Goal: Find specific page/section: Find specific page/section

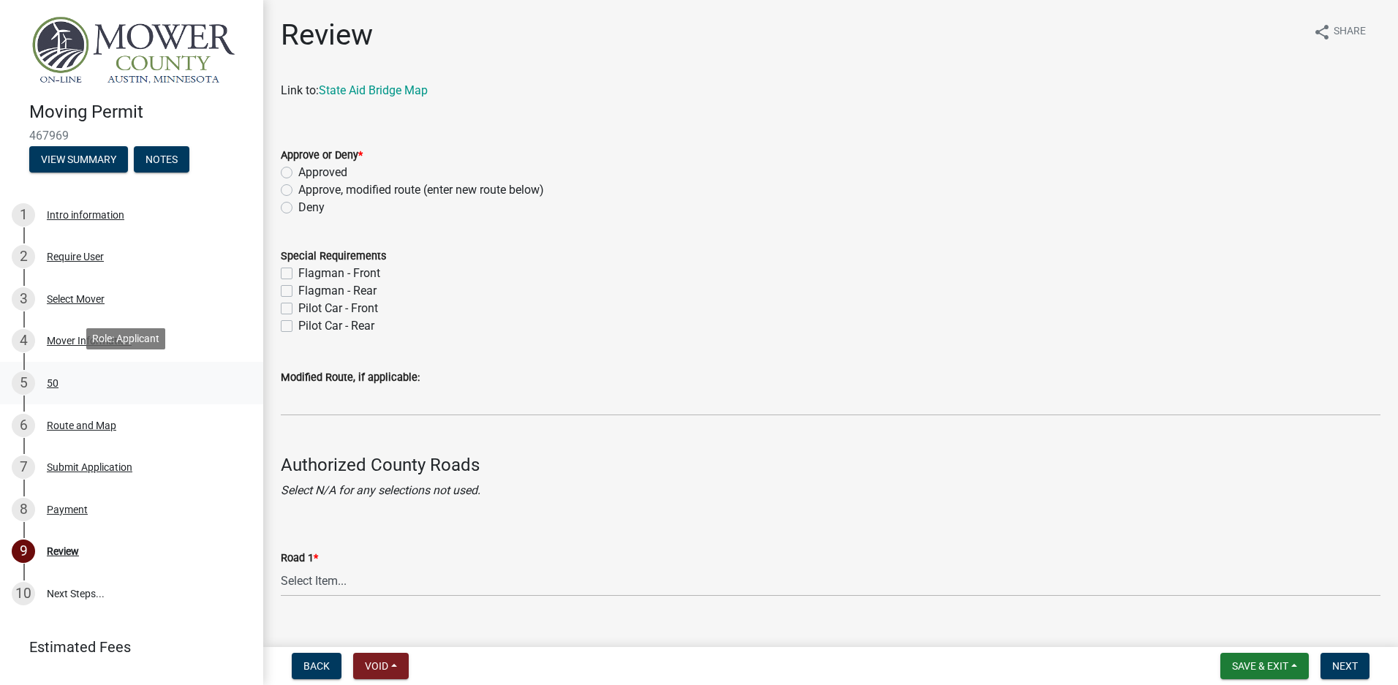
click at [51, 381] on div "50" at bounding box center [53, 383] width 12 height 10
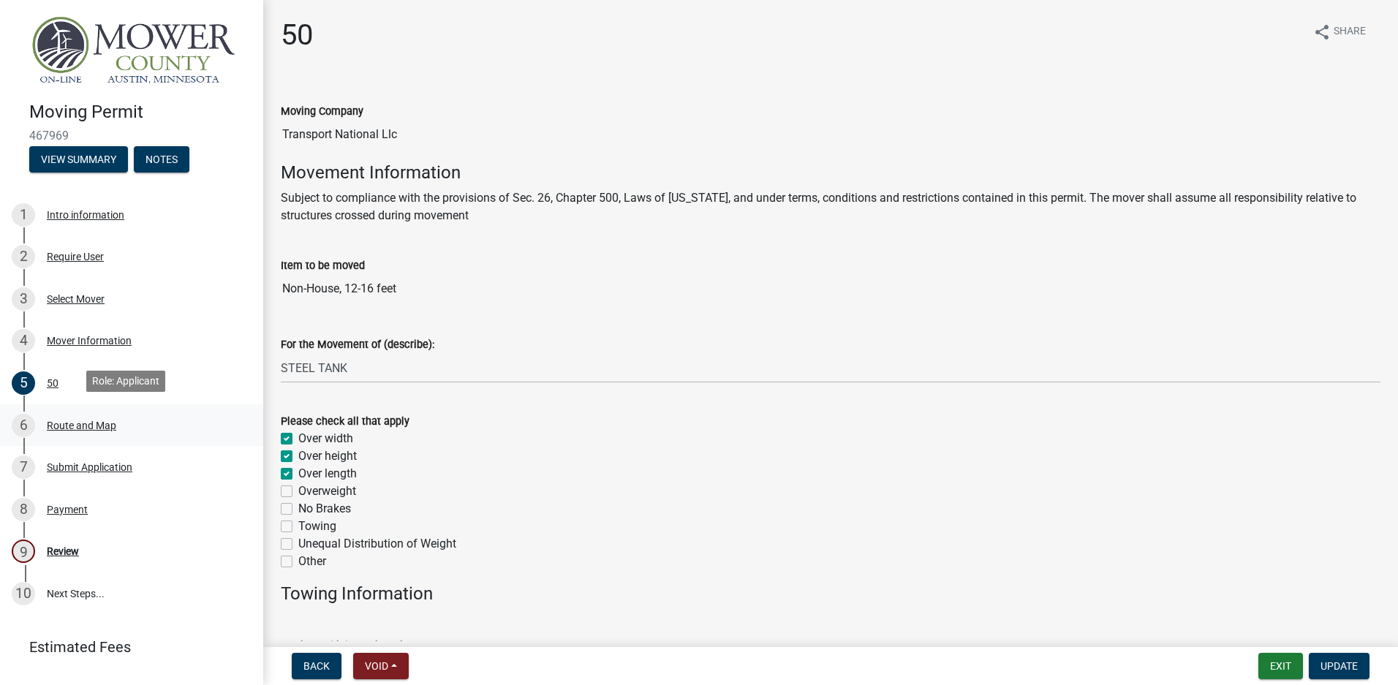
click at [64, 420] on div "Route and Map" at bounding box center [81, 425] width 69 height 10
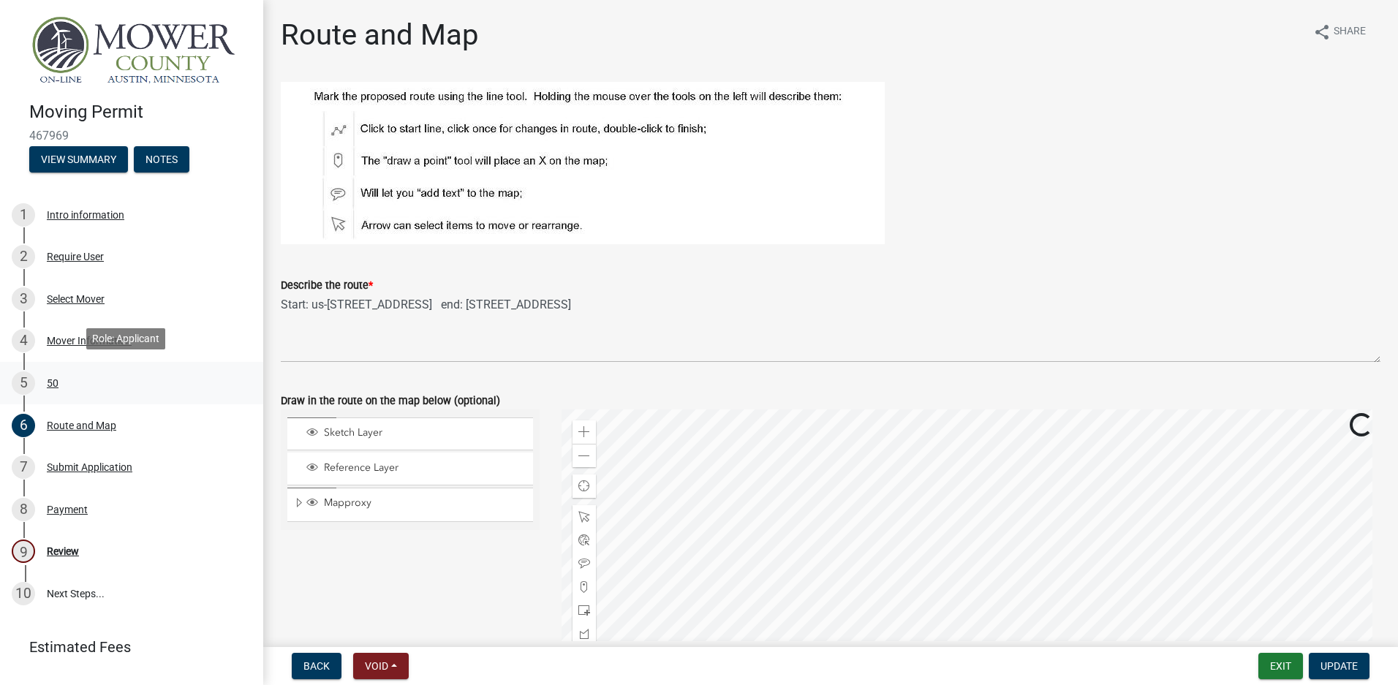
click at [53, 379] on div "50" at bounding box center [53, 383] width 12 height 10
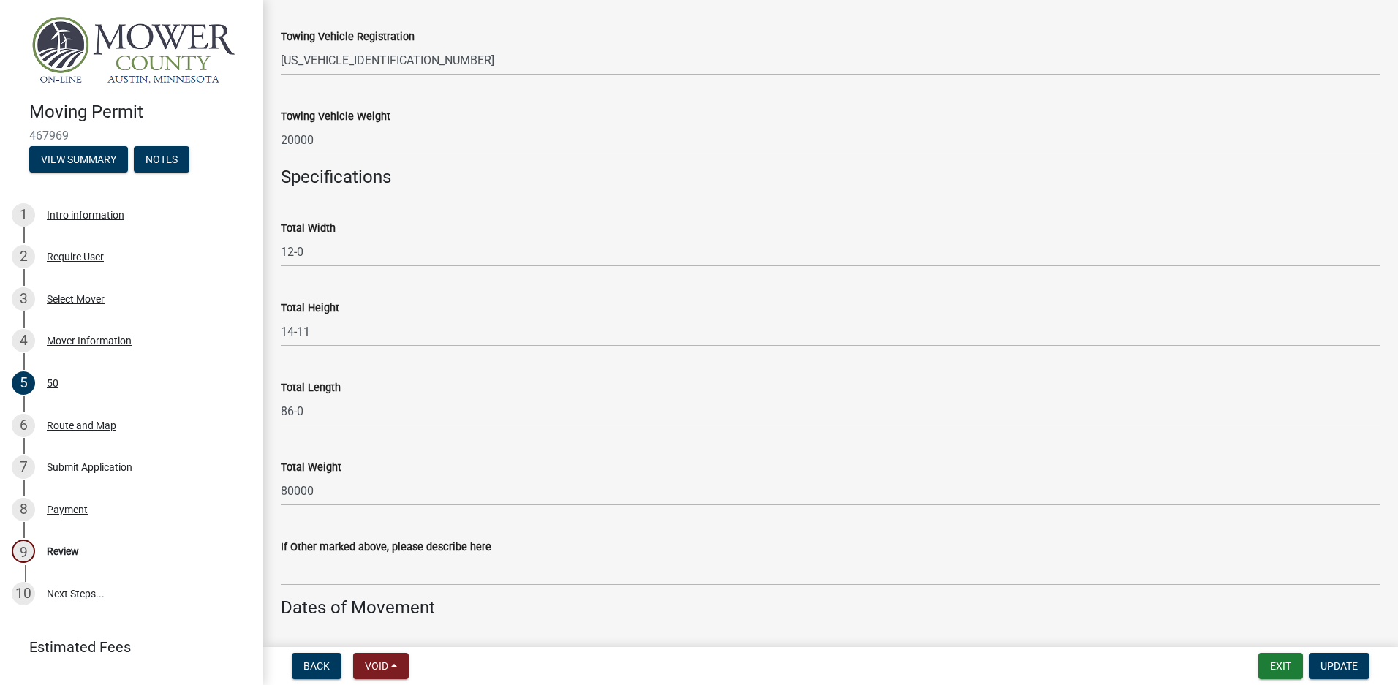
scroll to position [658, 0]
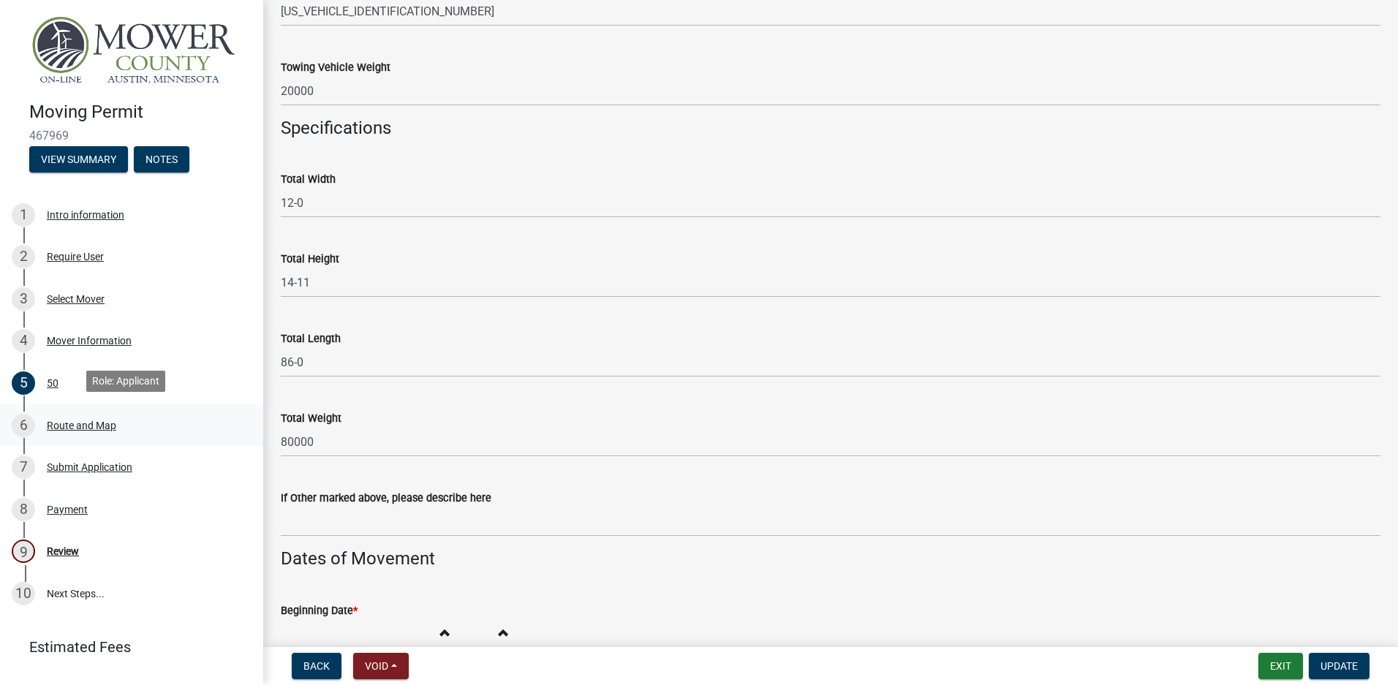
click at [70, 420] on div "Route and Map" at bounding box center [81, 425] width 69 height 10
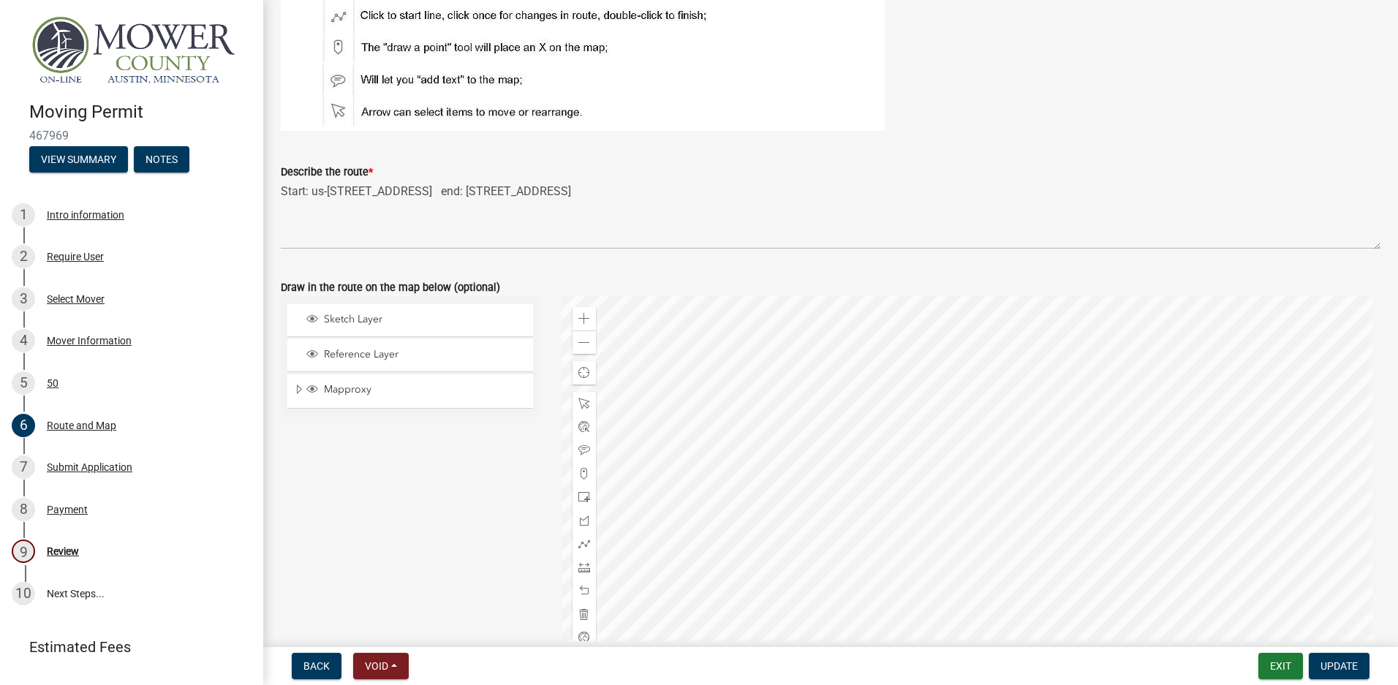
scroll to position [146, 0]
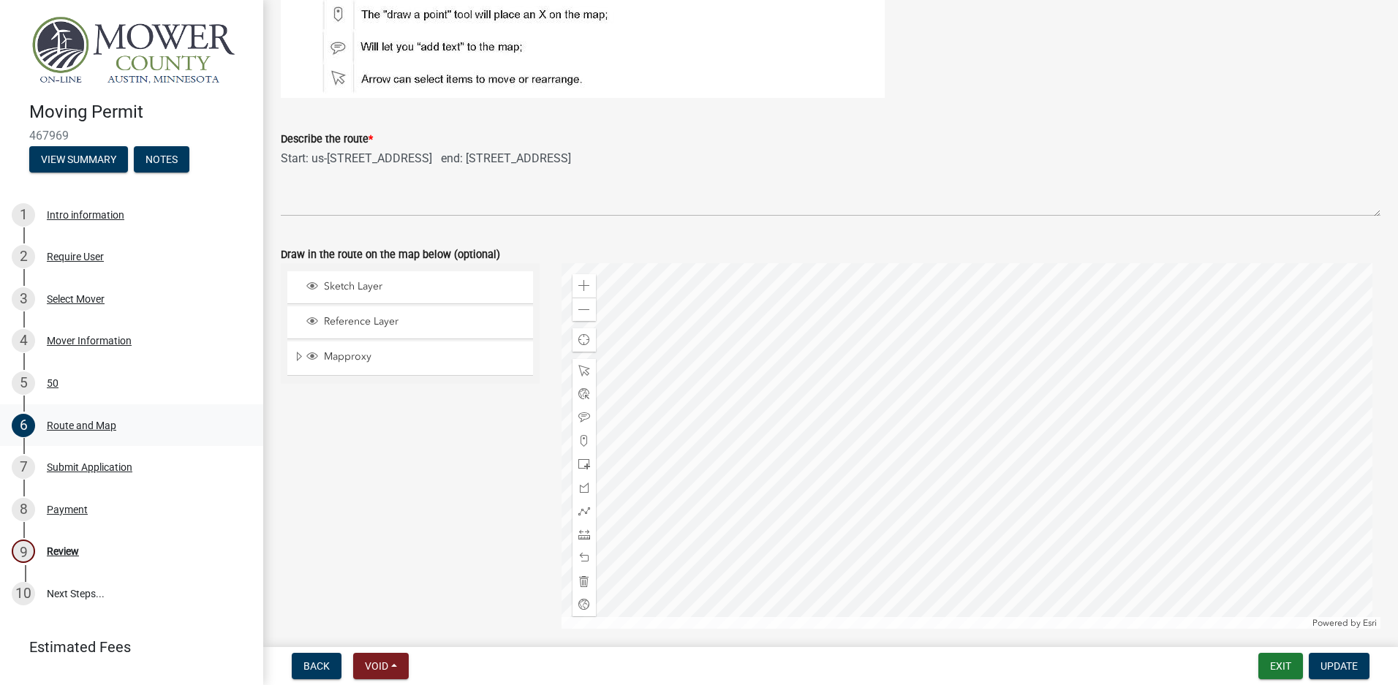
click at [68, 420] on div "Route and Map" at bounding box center [81, 425] width 69 height 10
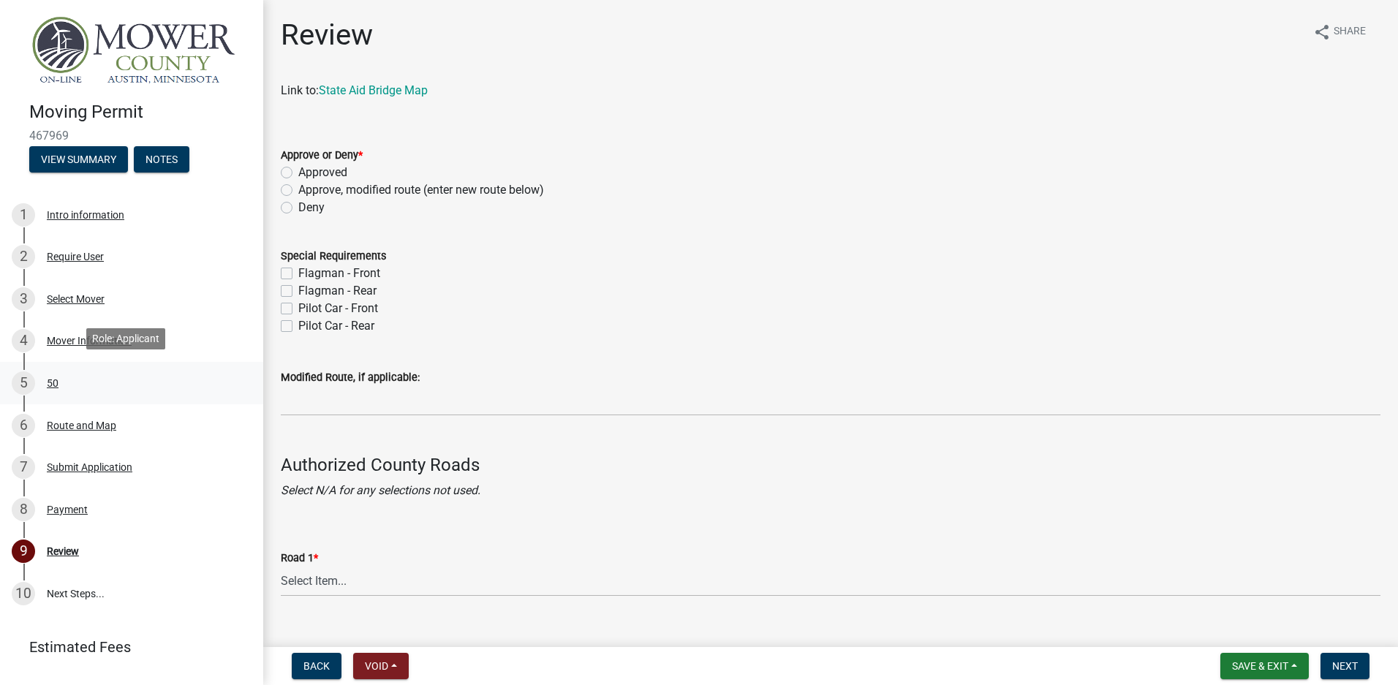
click at [52, 379] on div "50" at bounding box center [53, 383] width 12 height 10
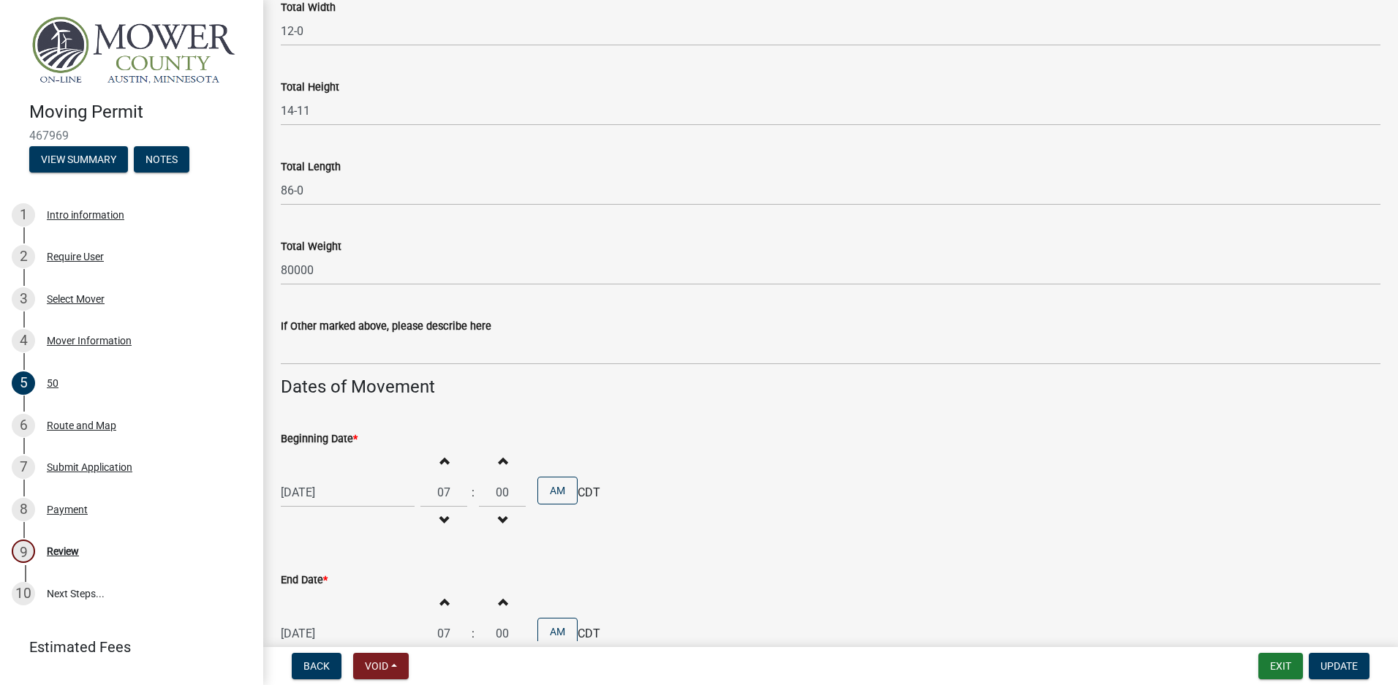
scroll to position [877, 0]
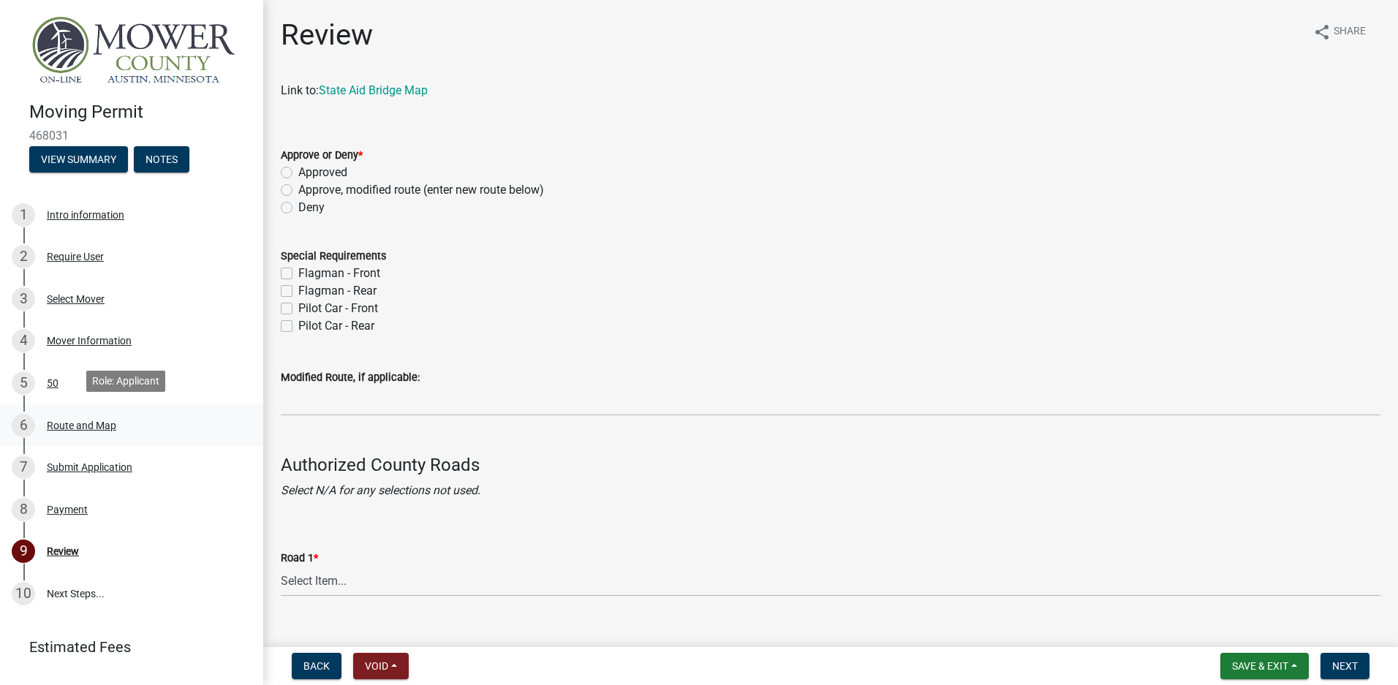
click at [66, 420] on div "Route and Map" at bounding box center [81, 425] width 69 height 10
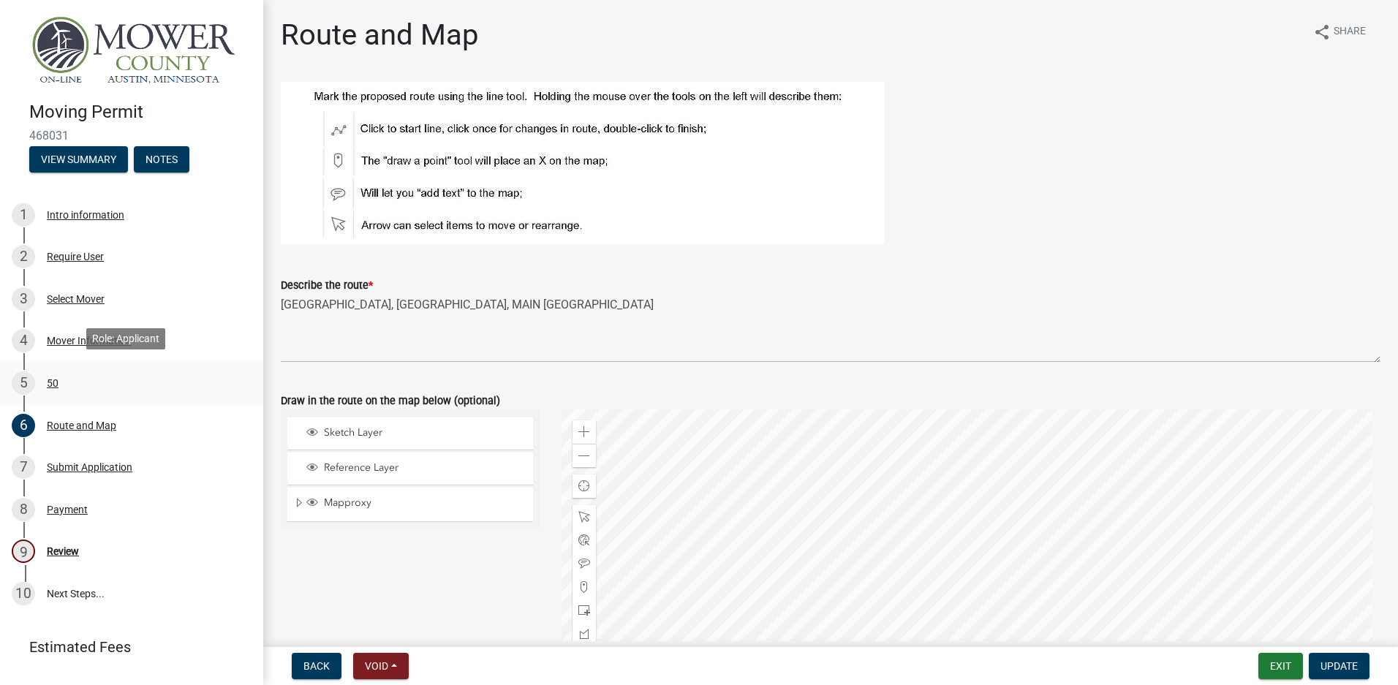
click at [56, 382] on div "50" at bounding box center [53, 383] width 12 height 10
